Goal: Information Seeking & Learning: Learn about a topic

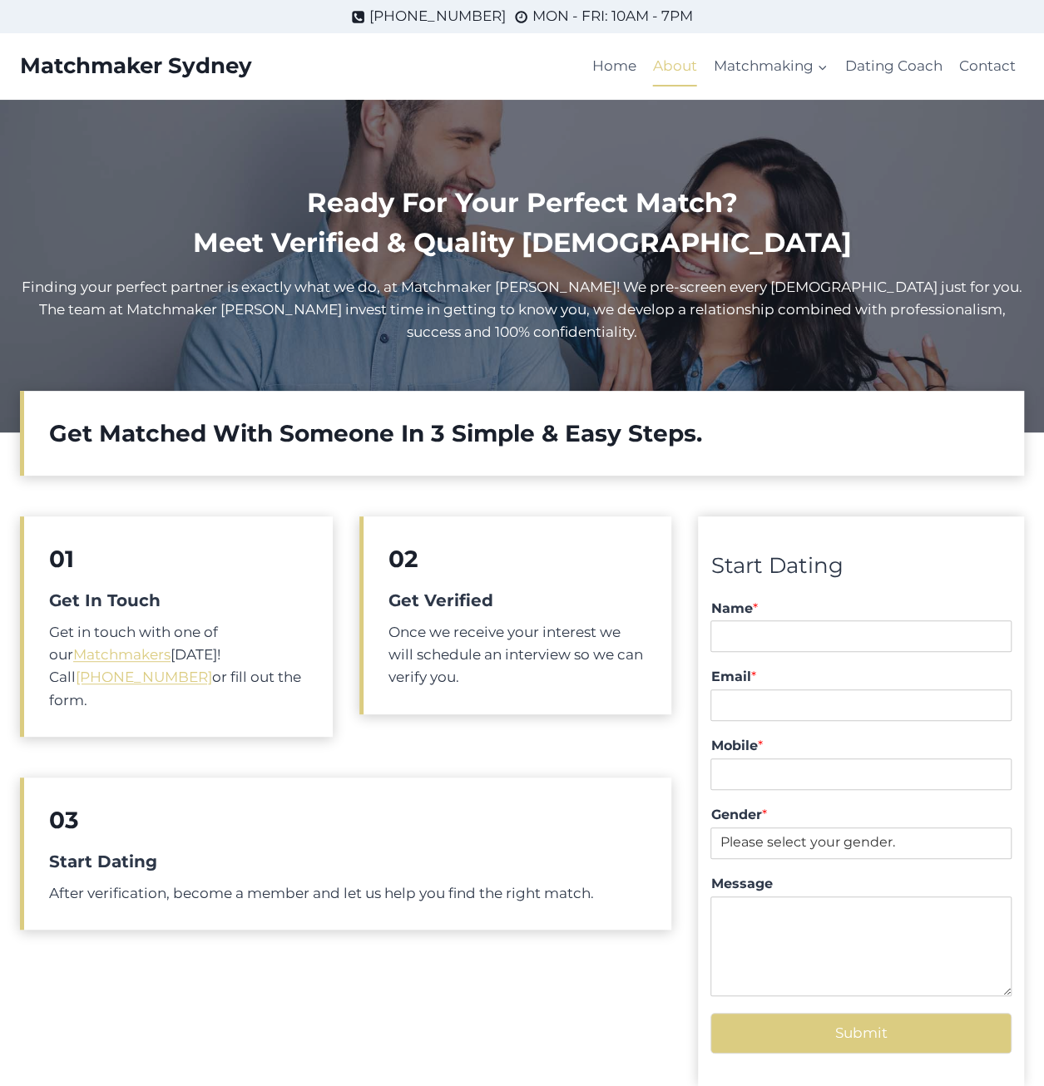
click at [682, 71] on link "About" at bounding box center [675, 67] width 61 height 40
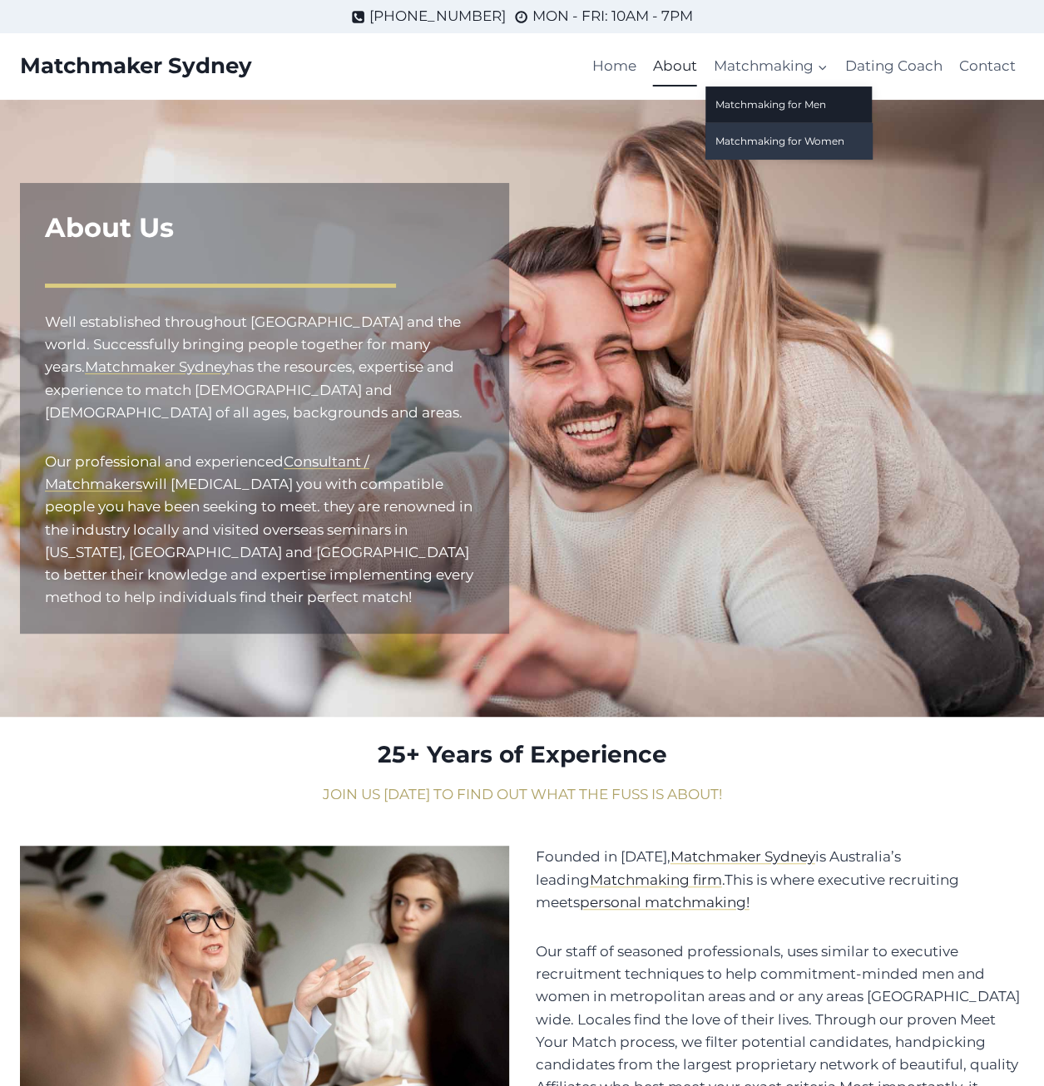
click at [769, 137] on link "Matchmaking for Women" at bounding box center [788, 141] width 166 height 36
